Goal: Task Accomplishment & Management: Complete application form

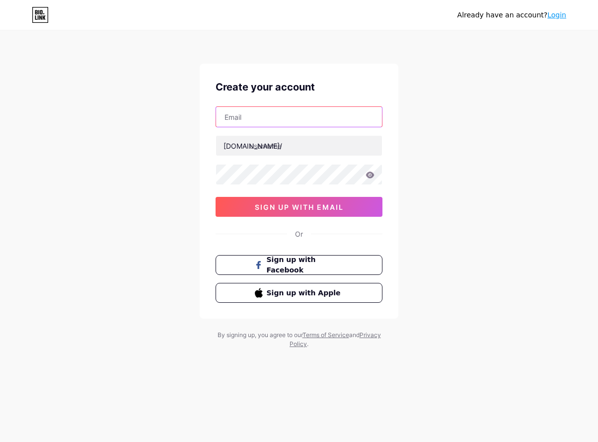
click at [261, 120] on input "text" at bounding box center [299, 117] width 166 height 20
type input "[EMAIL_ADDRESS][DOMAIN_NAME]"
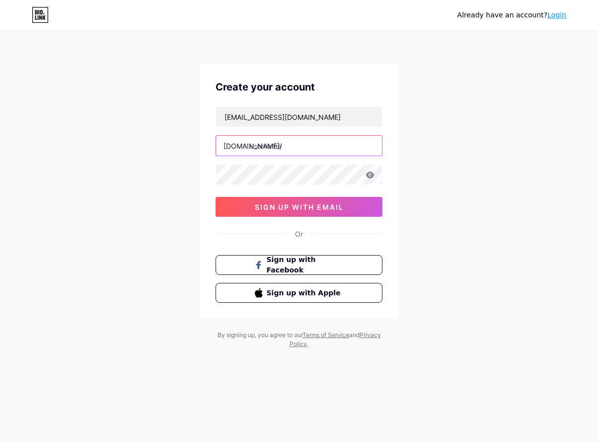
click at [270, 150] on input "text" at bounding box center [299, 146] width 166 height 20
type input "i"
type input "uya123"
drag, startPoint x: 522, startPoint y: 206, endPoint x: 481, endPoint y: 207, distance: 40.8
click at [519, 206] on div "Already have an account? Login Create your account [EMAIL_ADDRESS][DOMAIN_NAME]…" at bounding box center [299, 190] width 598 height 380
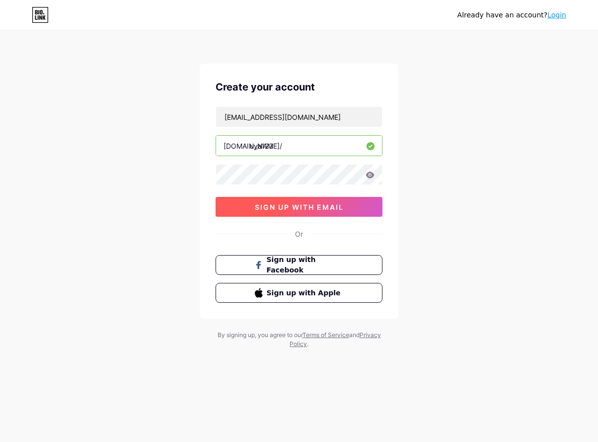
click at [347, 210] on button "sign up with email" at bounding box center [299, 207] width 167 height 20
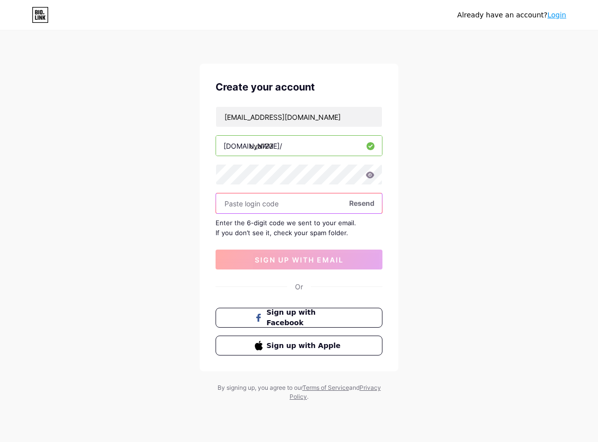
click at [271, 201] on input "text" at bounding box center [299, 203] width 166 height 20
paste input "587821"
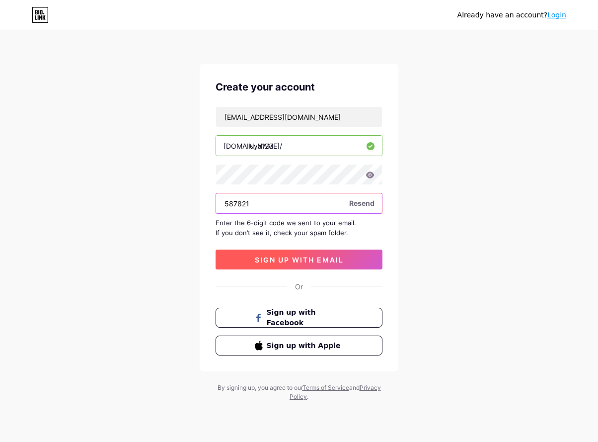
type input "587821"
click at [295, 258] on span "sign up with email" at bounding box center [299, 259] width 89 height 8
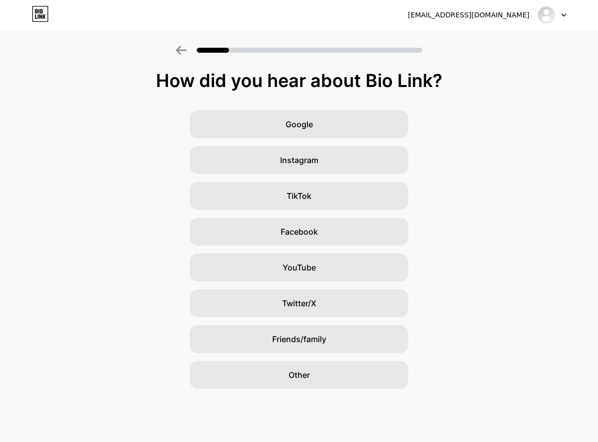
click at [456, 221] on div "Google Instagram TikTok Facebook YouTube Twitter/X Friends/family Other" at bounding box center [299, 249] width 598 height 278
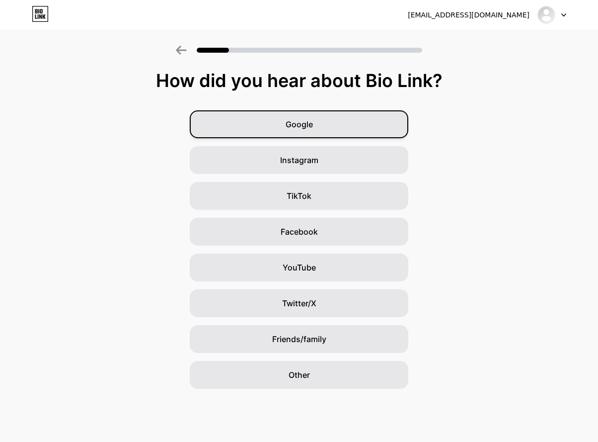
click at [342, 123] on div "Google" at bounding box center [299, 124] width 219 height 28
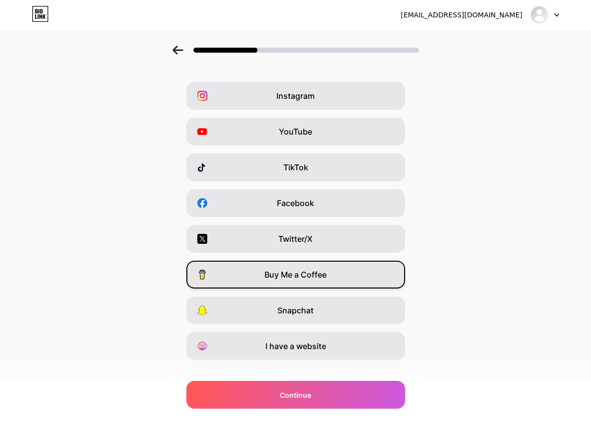
scroll to position [44, 0]
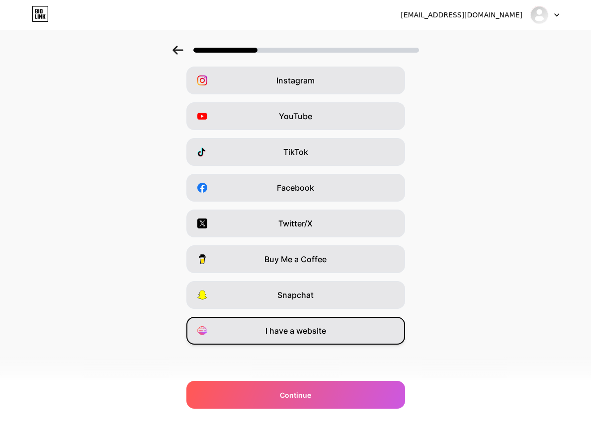
click at [288, 327] on span "I have a website" at bounding box center [295, 331] width 61 height 12
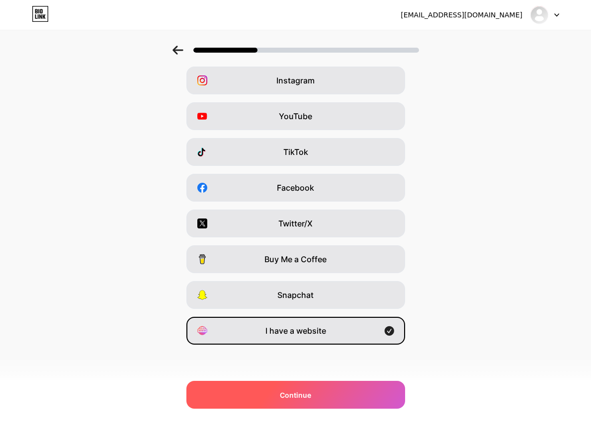
click at [307, 395] on span "Continue" at bounding box center [295, 395] width 31 height 10
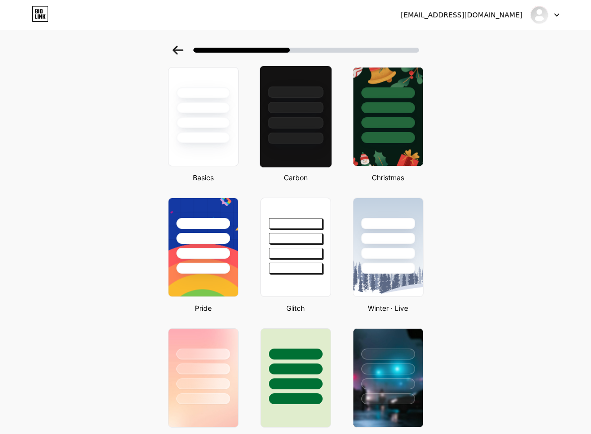
scroll to position [0, 0]
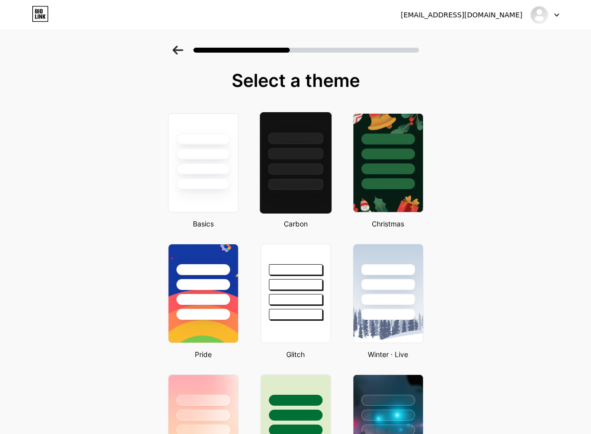
click at [319, 152] on div at bounding box center [295, 153] width 55 height 11
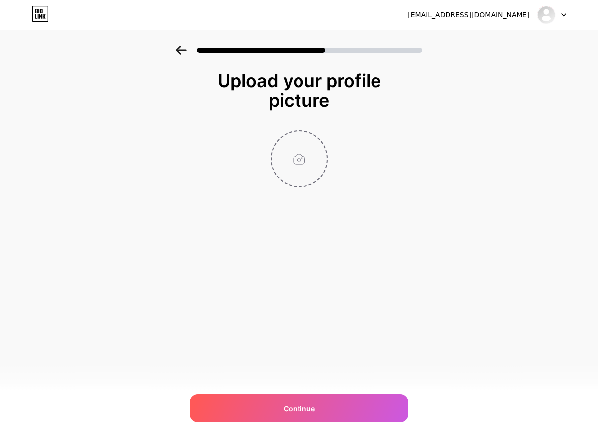
click at [297, 161] on input "file" at bounding box center [299, 158] width 55 height 55
type input "C:\fakepath\logo-uya-123-1.webp"
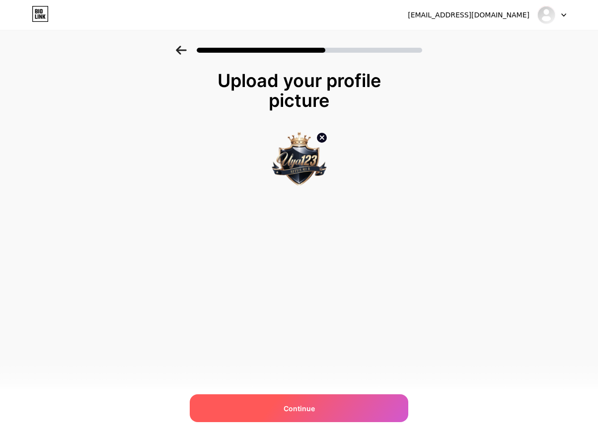
click at [387, 407] on div "Continue" at bounding box center [299, 408] width 219 height 28
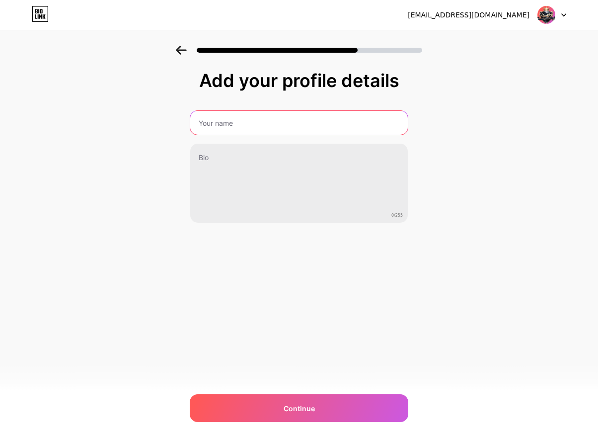
click at [266, 124] on input "text" at bounding box center [299, 123] width 218 height 24
type input "UYA123"
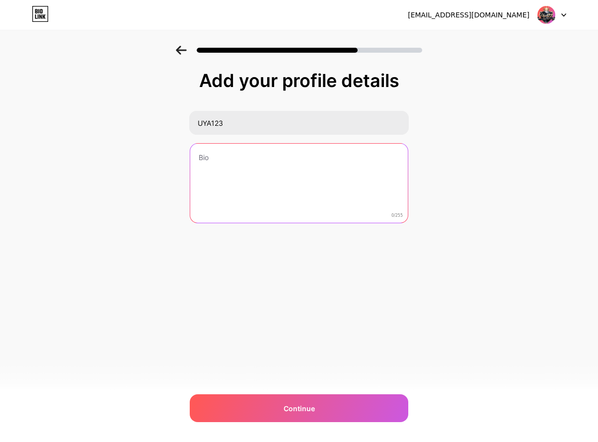
click at [226, 158] on textarea at bounding box center [299, 184] width 218 height 80
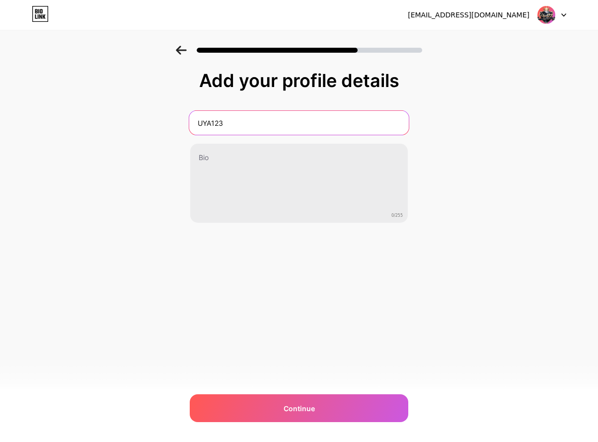
click at [263, 126] on input "UYA123" at bounding box center [299, 123] width 220 height 24
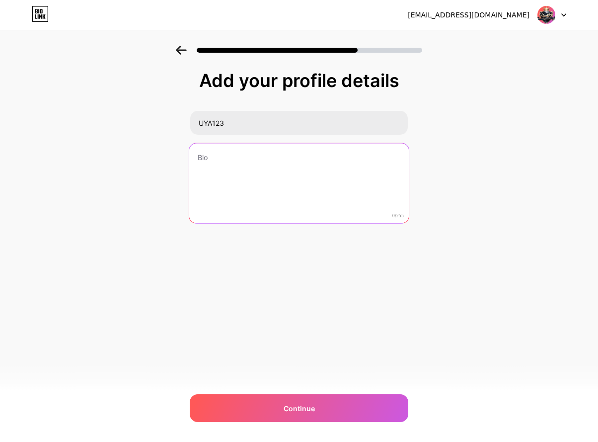
click at [210, 162] on textarea at bounding box center [299, 183] width 220 height 81
paste textarea "UYA123 Official – Situs Resmi RI 1"
paste textarea "Di tengah banyaknya pilihan platform hiburan online, UYA123 Official menempatka…"
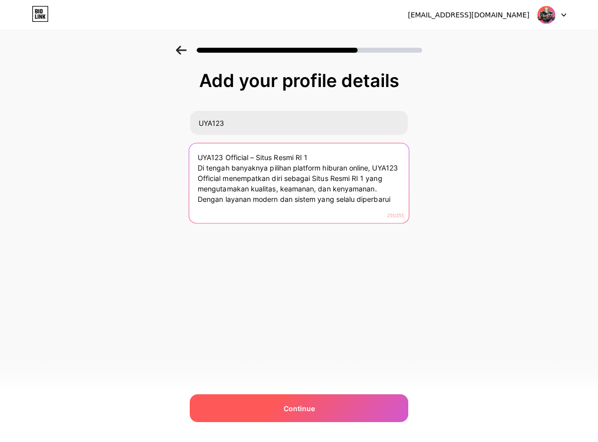
type textarea "UYA123 Official – Situs Resmi RI 1 Di tengah banyaknya pilihan platform hiburan…"
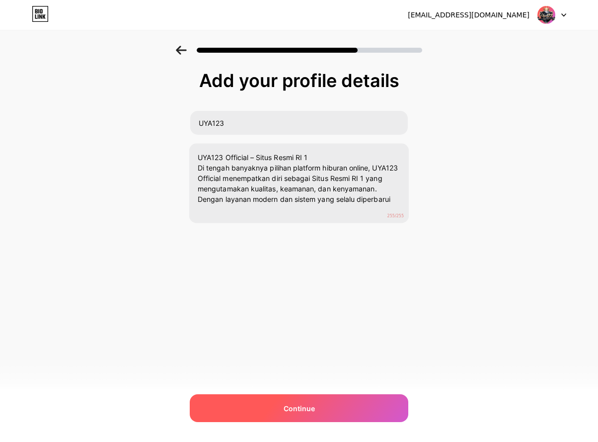
click at [336, 405] on div "Continue" at bounding box center [299, 408] width 219 height 28
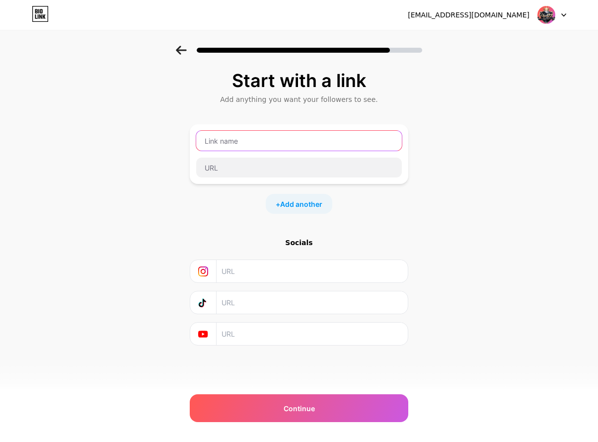
click at [296, 137] on input "text" at bounding box center [299, 141] width 206 height 20
type input "UYA123"
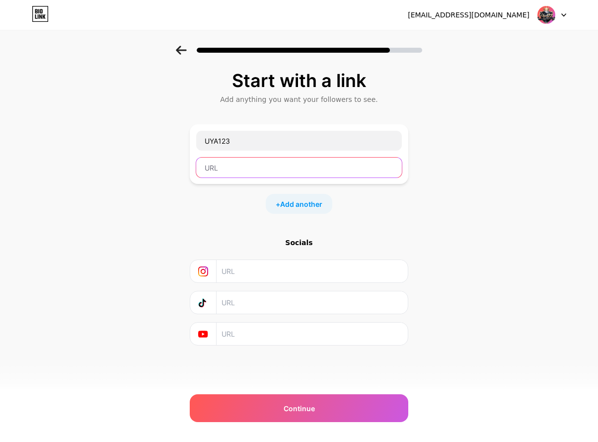
click at [349, 169] on input "text" at bounding box center [299, 168] width 206 height 20
click at [267, 168] on input "text" at bounding box center [299, 168] width 206 height 20
paste input "[URL][DOMAIN_NAME]"
type input "[URL][DOMAIN_NAME]"
click at [257, 264] on input "text" at bounding box center [312, 271] width 180 height 22
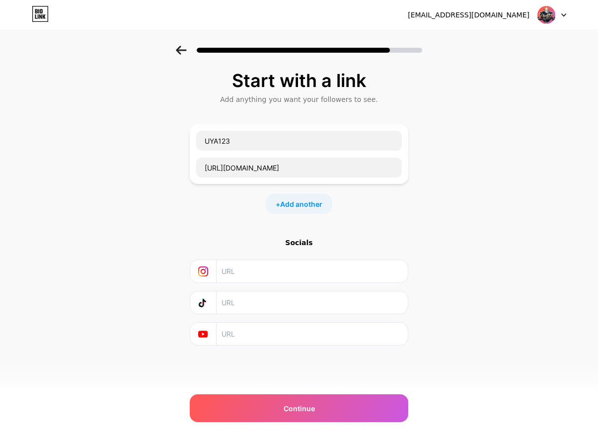
drag, startPoint x: 281, startPoint y: 301, endPoint x: 273, endPoint y: 299, distance: 7.6
click at [278, 301] on input "text" at bounding box center [312, 302] width 180 height 22
drag, startPoint x: 245, startPoint y: 342, endPoint x: 253, endPoint y: 288, distance: 54.8
click at [245, 341] on input "text" at bounding box center [312, 334] width 180 height 22
click at [301, 204] on span "Add another" at bounding box center [301, 204] width 42 height 10
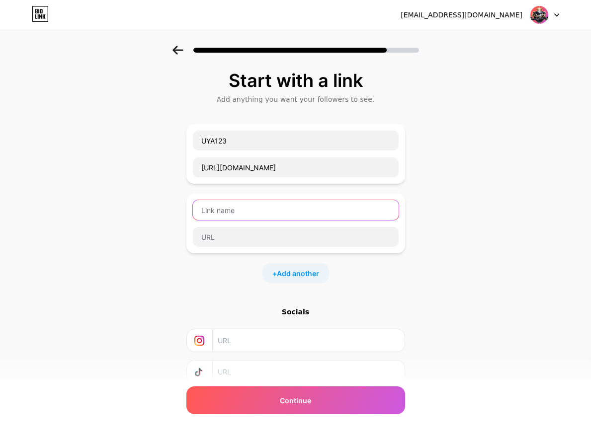
click at [241, 209] on input "text" at bounding box center [296, 210] width 206 height 20
type input "LOGIN"
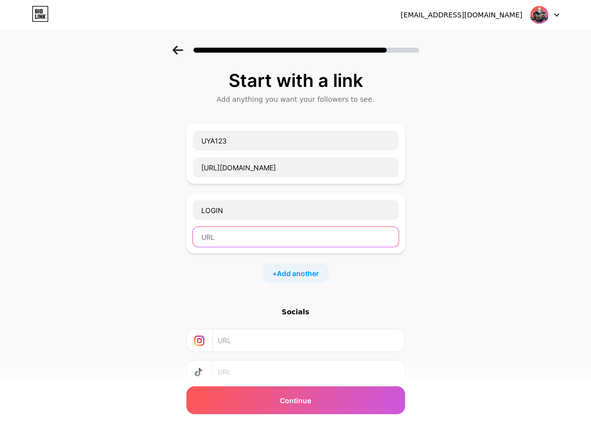
click at [242, 238] on input "text" at bounding box center [296, 237] width 206 height 20
paste input "[URL][DOMAIN_NAME]"
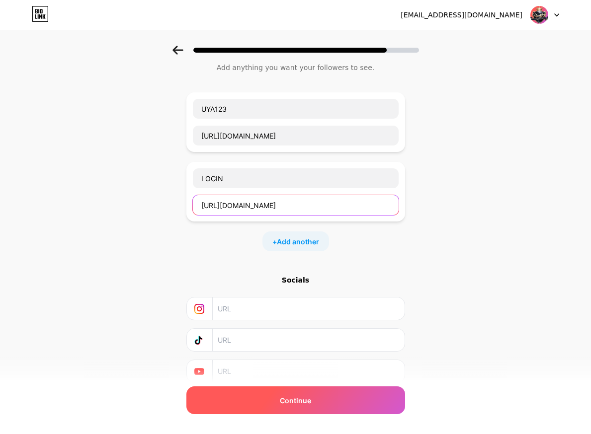
scroll to position [50, 0]
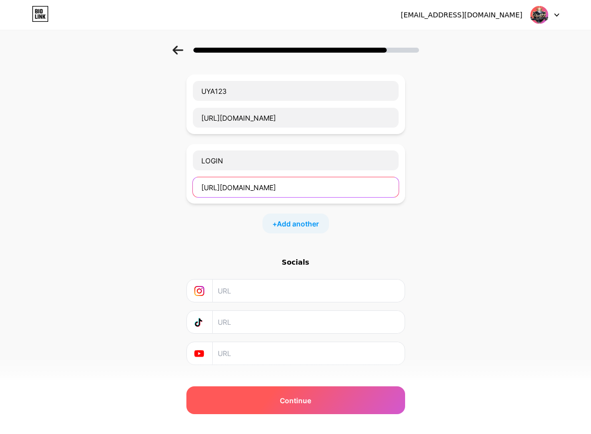
type input "[URL][DOMAIN_NAME]"
click at [305, 398] on span "Continue" at bounding box center [295, 401] width 31 height 10
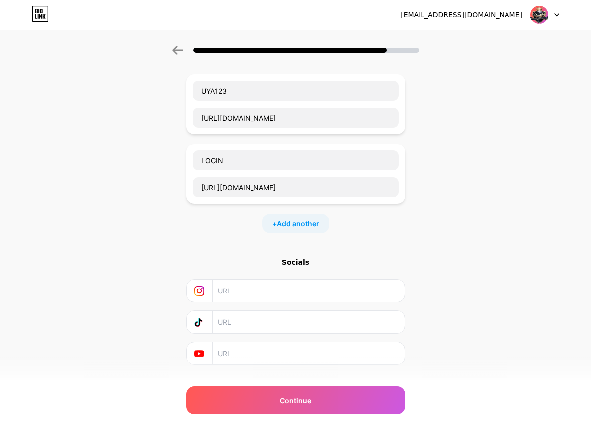
scroll to position [0, 0]
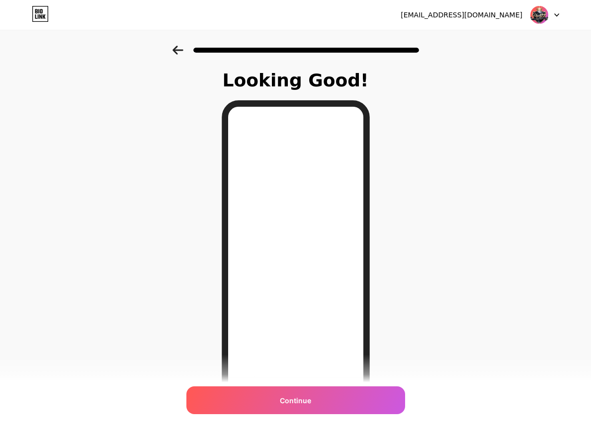
click at [179, 52] on icon at bounding box center [177, 50] width 10 height 9
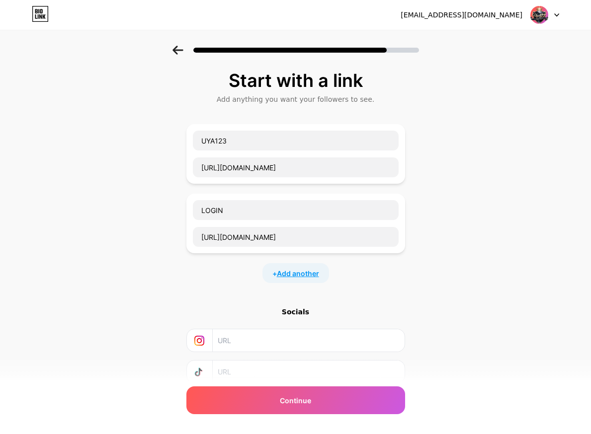
click at [291, 270] on span "Add another" at bounding box center [298, 273] width 42 height 10
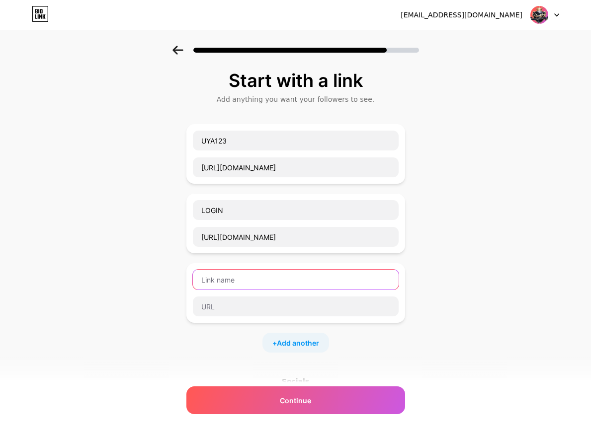
click at [251, 276] on input "text" at bounding box center [296, 280] width 206 height 20
type input "DAFTAR"
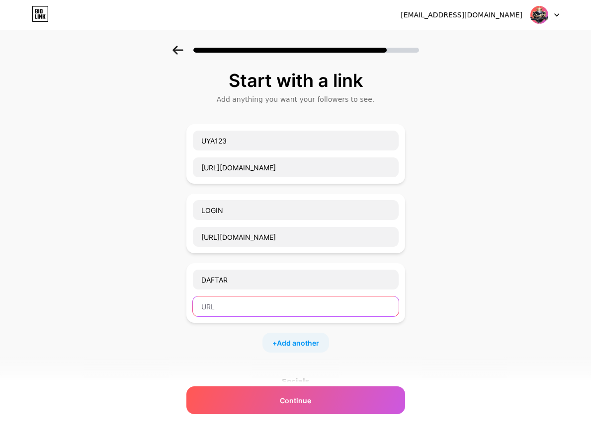
drag, startPoint x: 278, startPoint y: 303, endPoint x: 282, endPoint y: 300, distance: 5.1
click at [278, 303] on input "text" at bounding box center [296, 307] width 206 height 20
paste input "[URL][DOMAIN_NAME]"
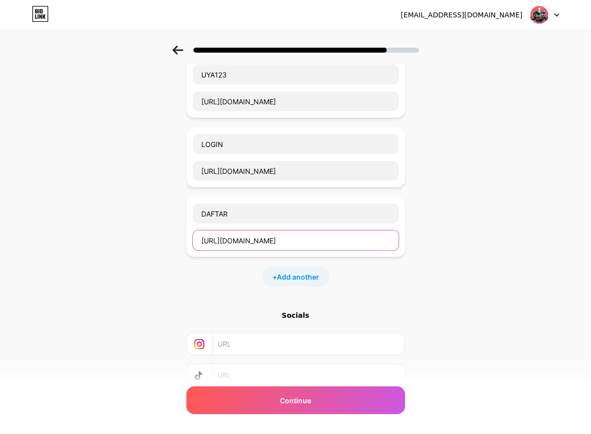
scroll to position [140, 0]
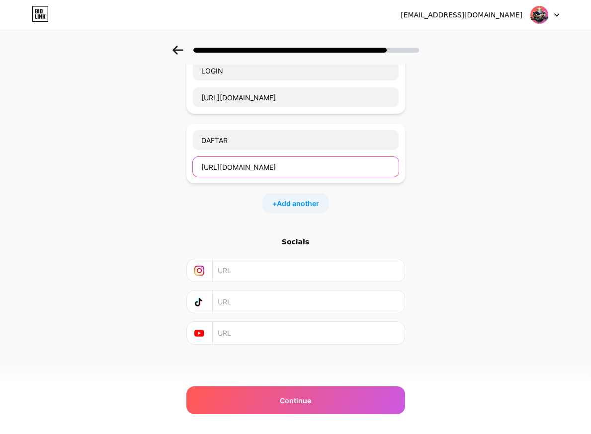
type input "[URL][DOMAIN_NAME]"
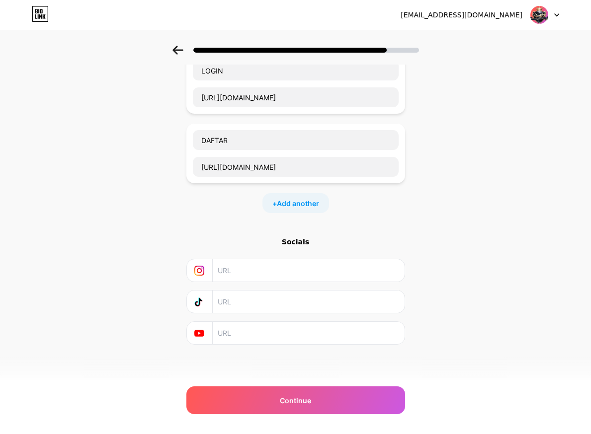
click at [282, 274] on input "text" at bounding box center [308, 270] width 180 height 22
click at [265, 300] on input "text" at bounding box center [308, 302] width 180 height 22
click at [256, 275] on input "text" at bounding box center [308, 270] width 180 height 22
click at [263, 300] on input "text" at bounding box center [308, 302] width 180 height 22
click at [237, 305] on input "text" at bounding box center [308, 302] width 180 height 22
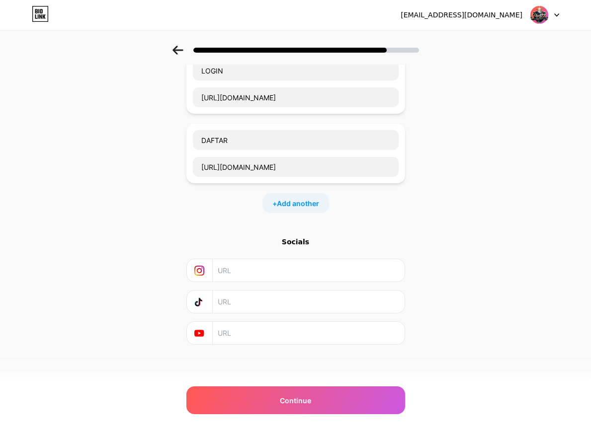
paste input "[URL][DOMAIN_NAME]"
type input "[URL][DOMAIN_NAME]"
click at [265, 327] on input "text" at bounding box center [308, 333] width 180 height 22
click at [252, 271] on input "text" at bounding box center [308, 270] width 180 height 22
paste input "[URL][DOMAIN_NAME]"
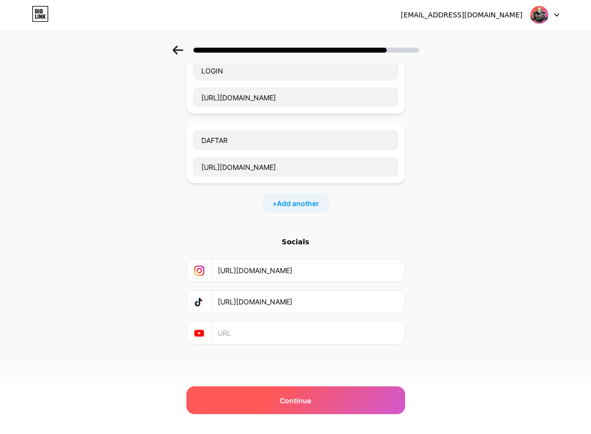
type input "[URL][DOMAIN_NAME]"
click at [346, 397] on div "Continue" at bounding box center [295, 401] width 219 height 28
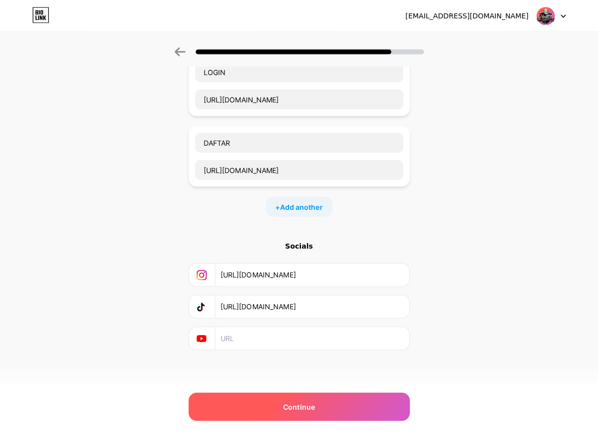
scroll to position [0, 0]
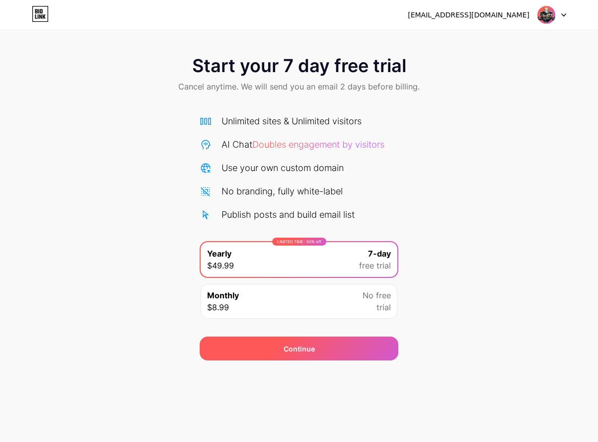
click at [337, 346] on div "Continue" at bounding box center [299, 349] width 199 height 24
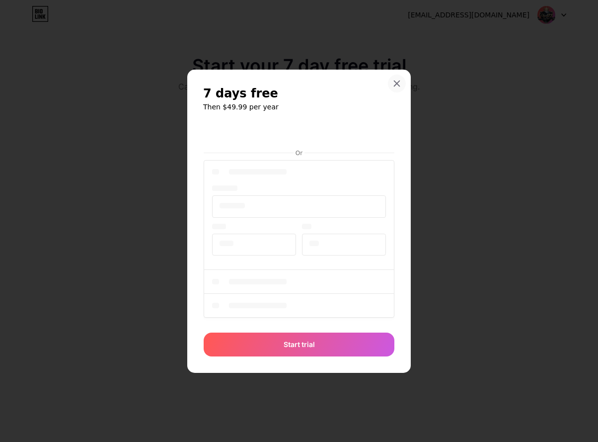
click at [402, 81] on div at bounding box center [397, 84] width 18 height 18
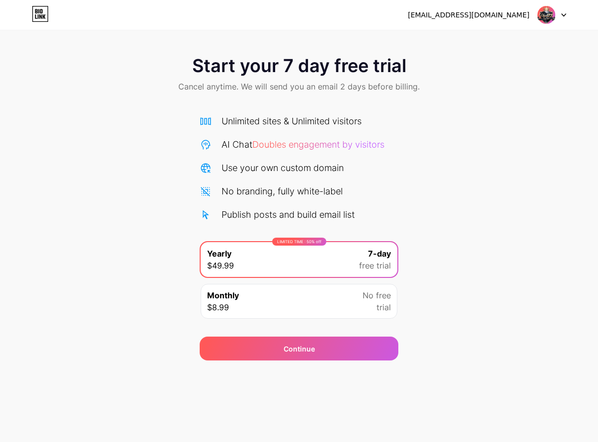
click at [301, 304] on div "Monthly $8.99 No free trial" at bounding box center [299, 301] width 197 height 35
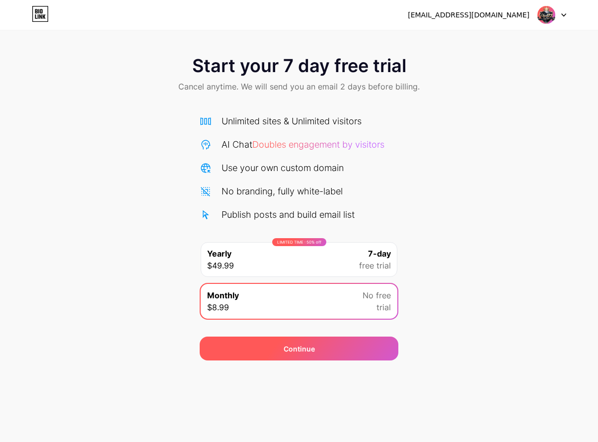
click at [316, 347] on div "Continue" at bounding box center [299, 349] width 199 height 24
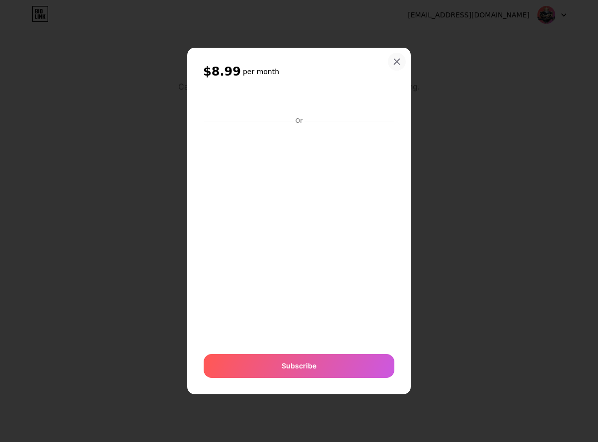
click at [399, 58] on icon at bounding box center [397, 62] width 8 height 8
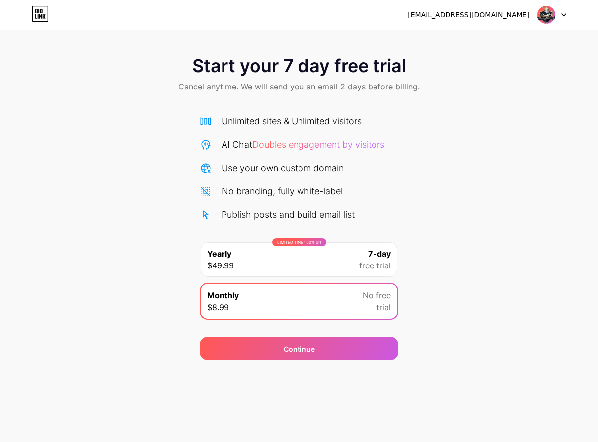
drag, startPoint x: 435, startPoint y: 139, endPoint x: 223, endPoint y: 68, distance: 223.2
click at [433, 138] on div "Start your 7 day free trial Cancel anytime. We will send you an email 2 days be…" at bounding box center [299, 203] width 598 height 315
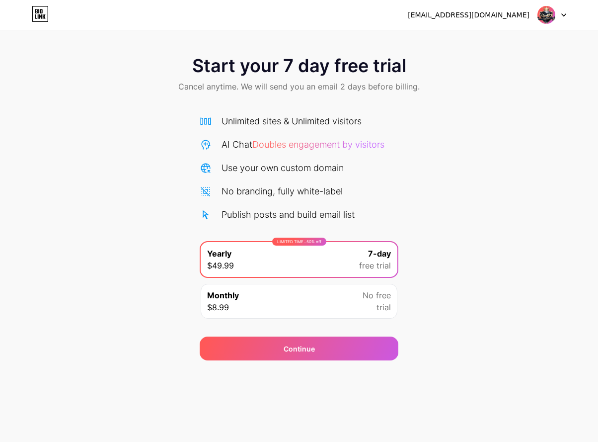
click at [547, 13] on img at bounding box center [546, 14] width 19 height 19
click at [563, 13] on icon at bounding box center [564, 14] width 5 height 3
click at [564, 14] on icon at bounding box center [564, 14] width 5 height 3
click at [420, 163] on div "Start your 7 day free trial Cancel anytime. We will send you an email 2 days be…" at bounding box center [299, 203] width 598 height 315
click at [358, 298] on div "Monthly $8.99 No free trial" at bounding box center [299, 301] width 197 height 35
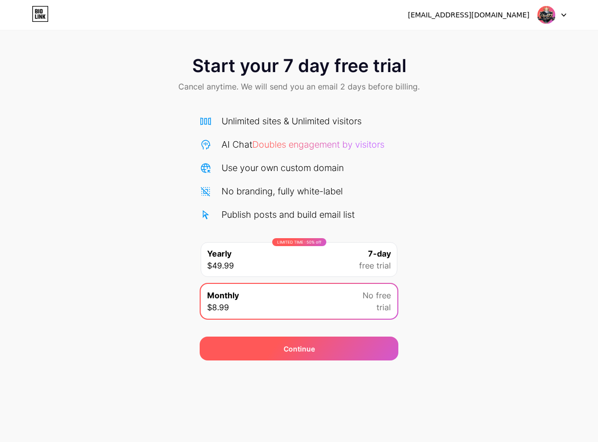
click at [340, 341] on div "Continue" at bounding box center [299, 349] width 199 height 24
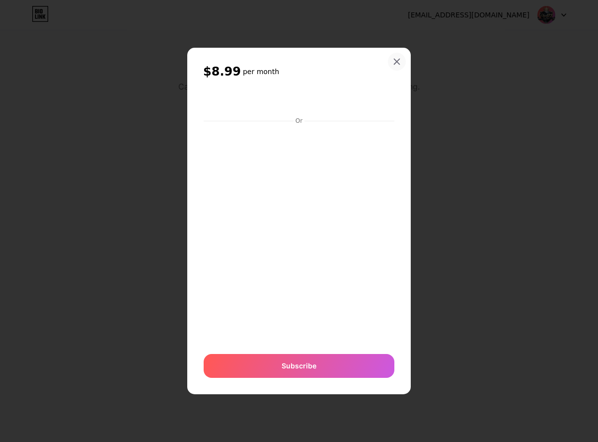
click at [399, 57] on div at bounding box center [397, 62] width 18 height 18
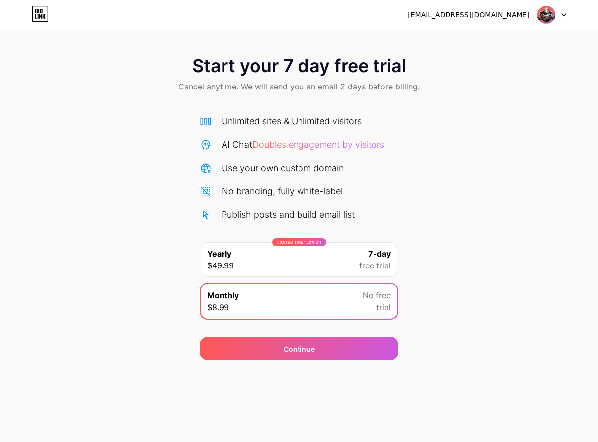
click at [38, 14] on icon at bounding box center [40, 14] width 17 height 16
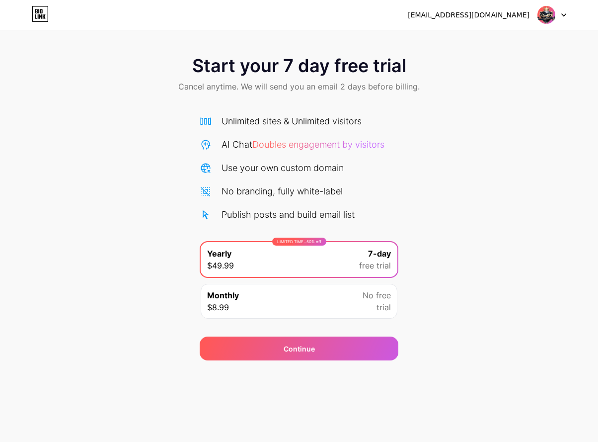
click at [551, 11] on img at bounding box center [546, 14] width 19 height 19
drag, startPoint x: 572, startPoint y: 11, endPoint x: 565, endPoint y: 13, distance: 7.2
click at [570, 11] on div "cs86uus777@gmail.com Logout" at bounding box center [299, 15] width 598 height 18
click at [565, 13] on icon at bounding box center [564, 14] width 5 height 3
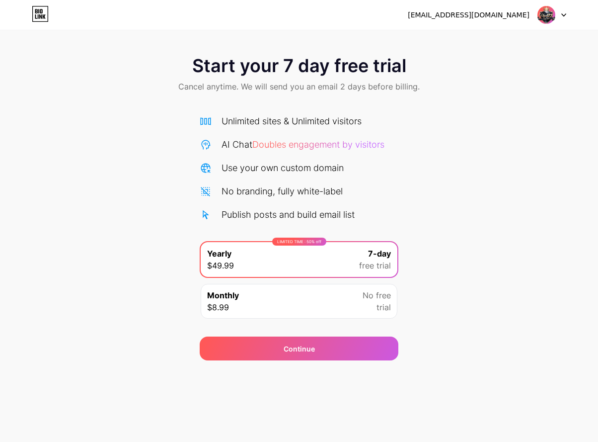
click at [327, 261] on div "LIMITED TIME : 50% off Yearly $49.99 7-day free trial" at bounding box center [299, 259] width 197 height 35
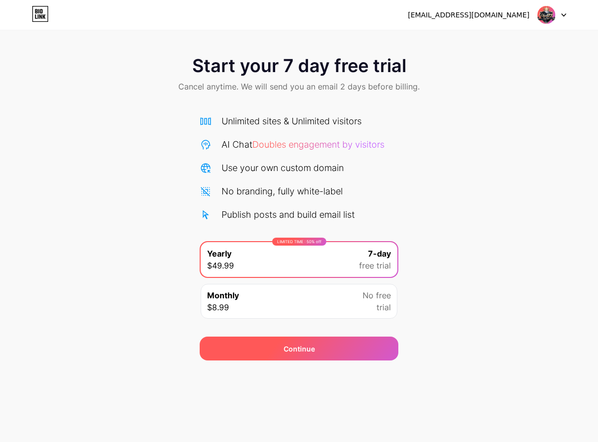
click at [339, 358] on div "Continue" at bounding box center [299, 349] width 199 height 24
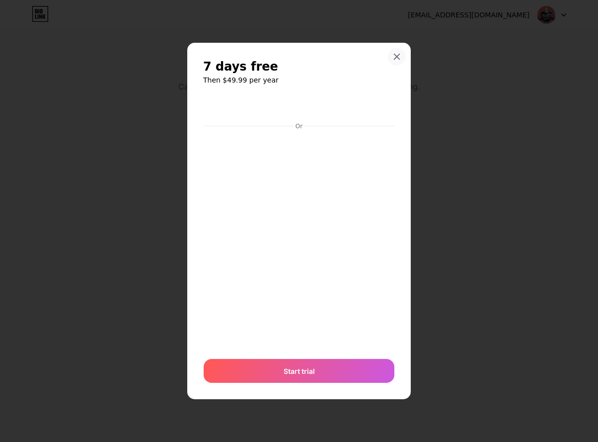
drag, startPoint x: 401, startPoint y: 55, endPoint x: 466, endPoint y: 68, distance: 65.8
click at [401, 55] on div at bounding box center [397, 57] width 18 height 18
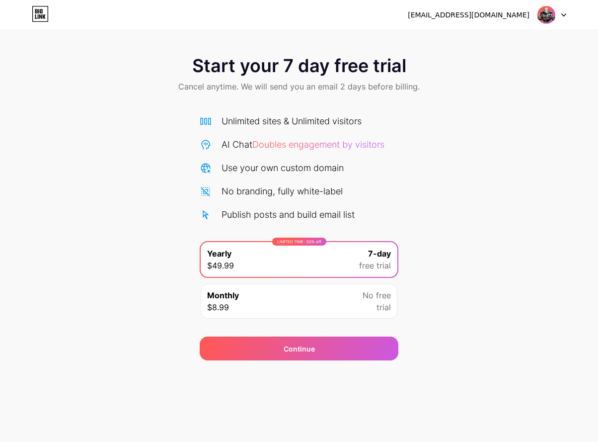
drag, startPoint x: 467, startPoint y: 68, endPoint x: 483, endPoint y: 49, distance: 24.7
click at [471, 66] on div "Start your 7 day free trial Cancel anytime. We will send you an email 2 days be…" at bounding box center [299, 75] width 598 height 59
click at [564, 16] on icon at bounding box center [564, 14] width 5 height 3
click at [566, 14] on icon at bounding box center [564, 15] width 4 height 2
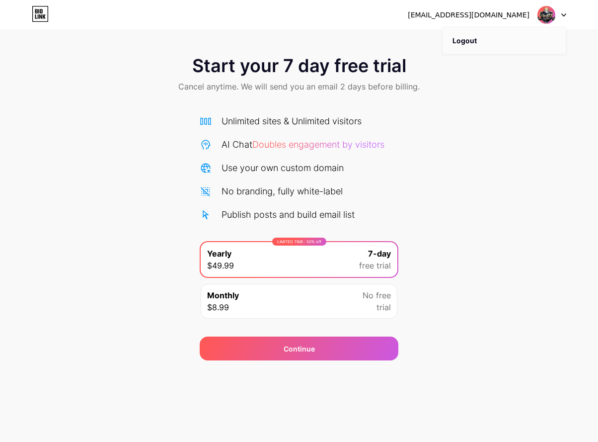
click at [471, 38] on li "Logout" at bounding box center [504, 40] width 123 height 27
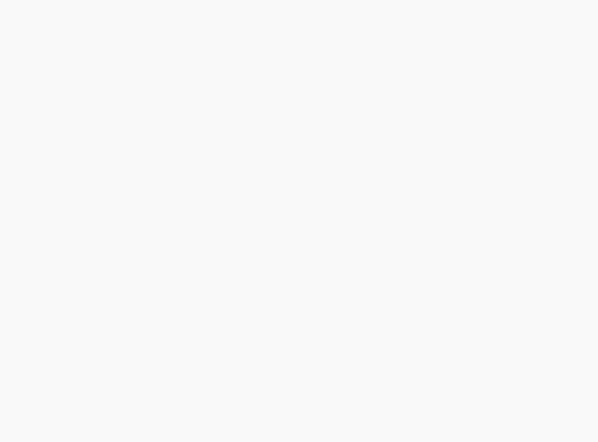
click at [473, 32] on div "Start your 7 day free trial Cancel anytime. We will send you an email 2 days be…" at bounding box center [299, 221] width 598 height 442
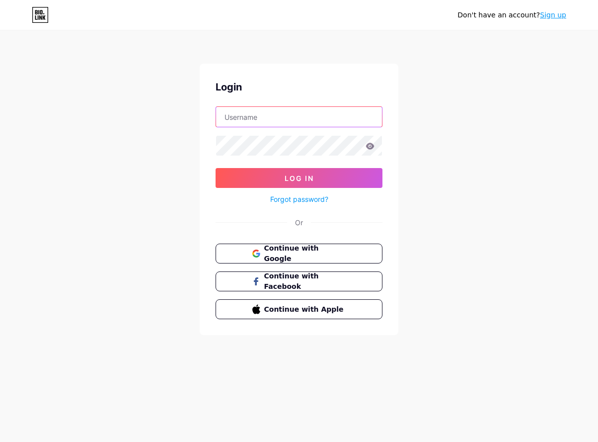
type input "[EMAIL_ADDRESS][DOMAIN_NAME]"
click at [310, 255] on span "Continue with Google" at bounding box center [304, 253] width 83 height 21
type input "[EMAIL_ADDRESS][DOMAIN_NAME]"
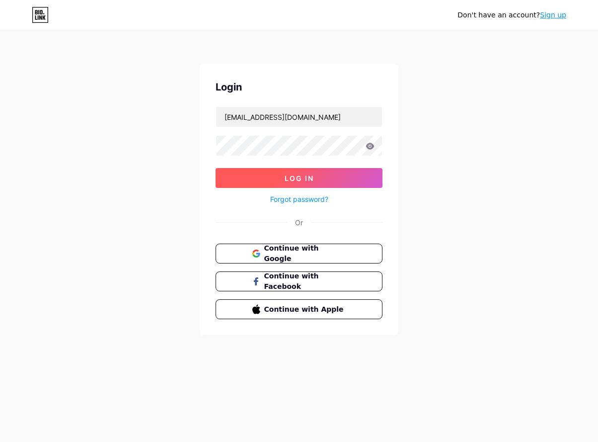
drag, startPoint x: 252, startPoint y: 176, endPoint x: 244, endPoint y: 174, distance: 8.1
click at [251, 176] on button "Log In" at bounding box center [299, 178] width 167 height 20
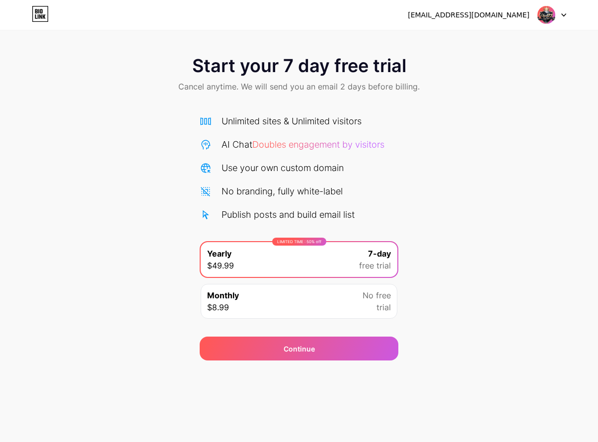
click at [369, 292] on span "No free" at bounding box center [377, 295] width 28 height 12
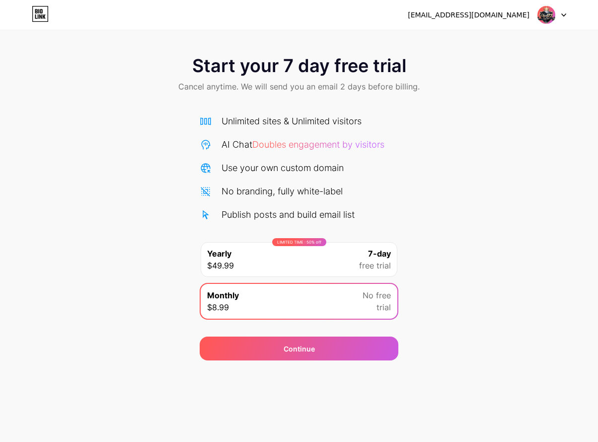
click at [353, 261] on div "LIMITED TIME : 50% off Yearly $49.99 7-day free trial" at bounding box center [299, 259] width 197 height 35
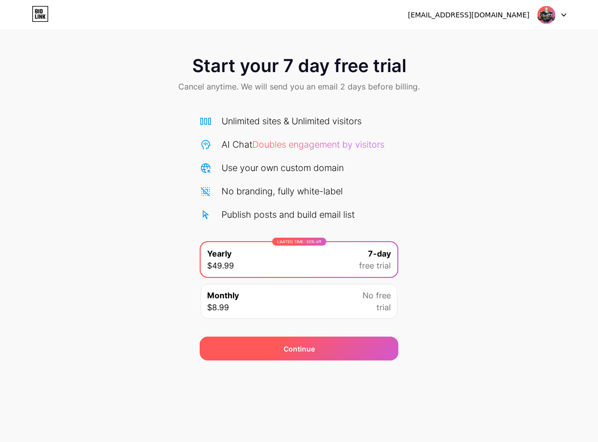
click at [344, 347] on div "Continue" at bounding box center [299, 349] width 199 height 24
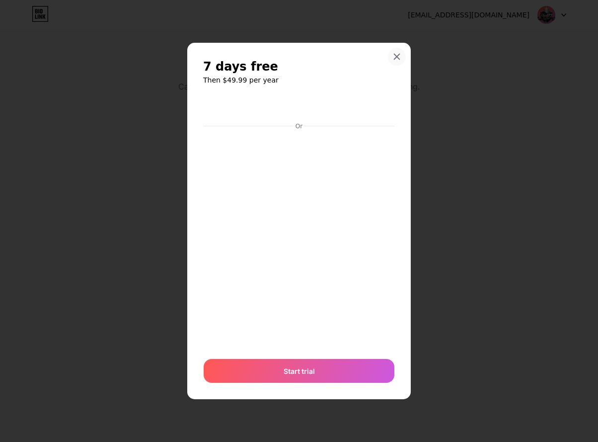
click at [399, 59] on icon at bounding box center [397, 56] width 5 height 5
